Goal: Use online tool/utility

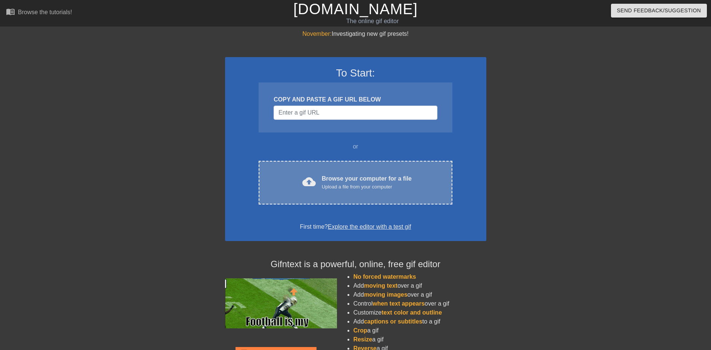
click at [361, 197] on div "cloud_upload Browse your computer for a file Upload a file from your computer C…" at bounding box center [355, 183] width 193 height 44
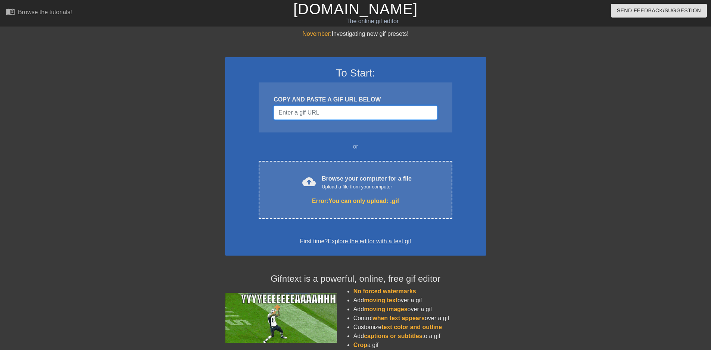
click at [321, 119] on input "Username" at bounding box center [355, 113] width 163 height 14
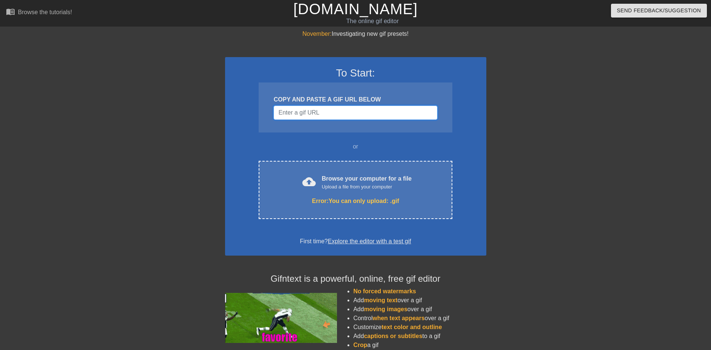
click at [311, 112] on input "Username" at bounding box center [355, 113] width 163 height 14
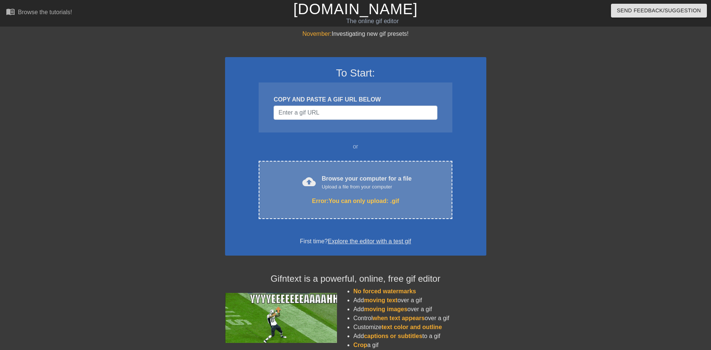
click at [315, 194] on div "cloud_upload Browse your computer for a file Upload a file from your computer E…" at bounding box center [355, 190] width 193 height 58
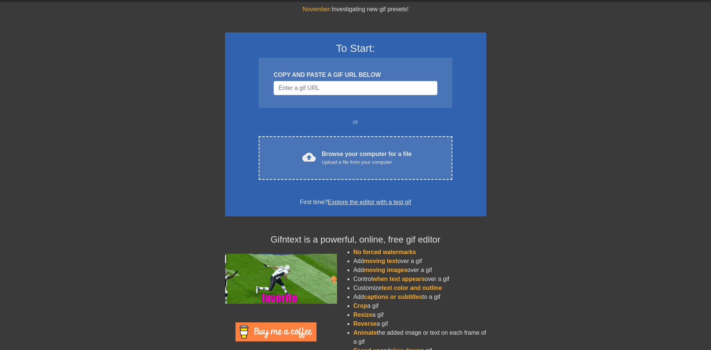
scroll to position [48, 0]
